Goal: Task Accomplishment & Management: Manage account settings

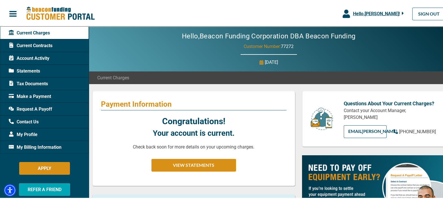
click at [375, 10] on span "Hello, [PERSON_NAME] !" at bounding box center [376, 12] width 47 height 5
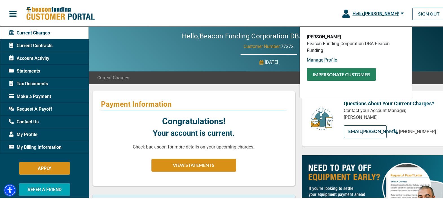
click at [329, 71] on button "Impersonate Customer" at bounding box center [341, 73] width 69 height 13
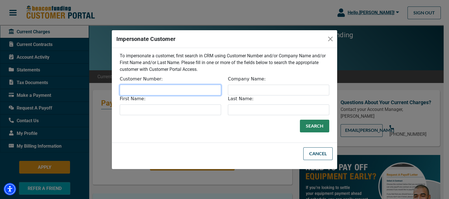
click at [156, 91] on input "Customer Number:" at bounding box center [170, 90] width 101 height 11
type input "9920"
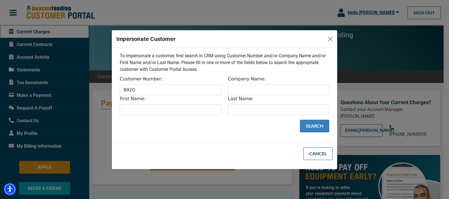
click at [312, 124] on button "Search" at bounding box center [314, 126] width 29 height 13
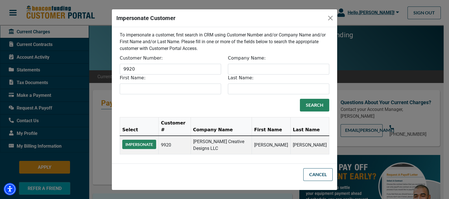
click at [137, 140] on button "Impersonate" at bounding box center [139, 144] width 34 height 9
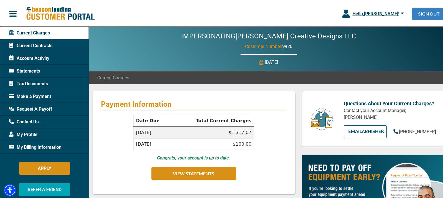
click at [430, 12] on link "SIGN OUT" at bounding box center [429, 12] width 33 height 13
